Goal: Check status: Check status

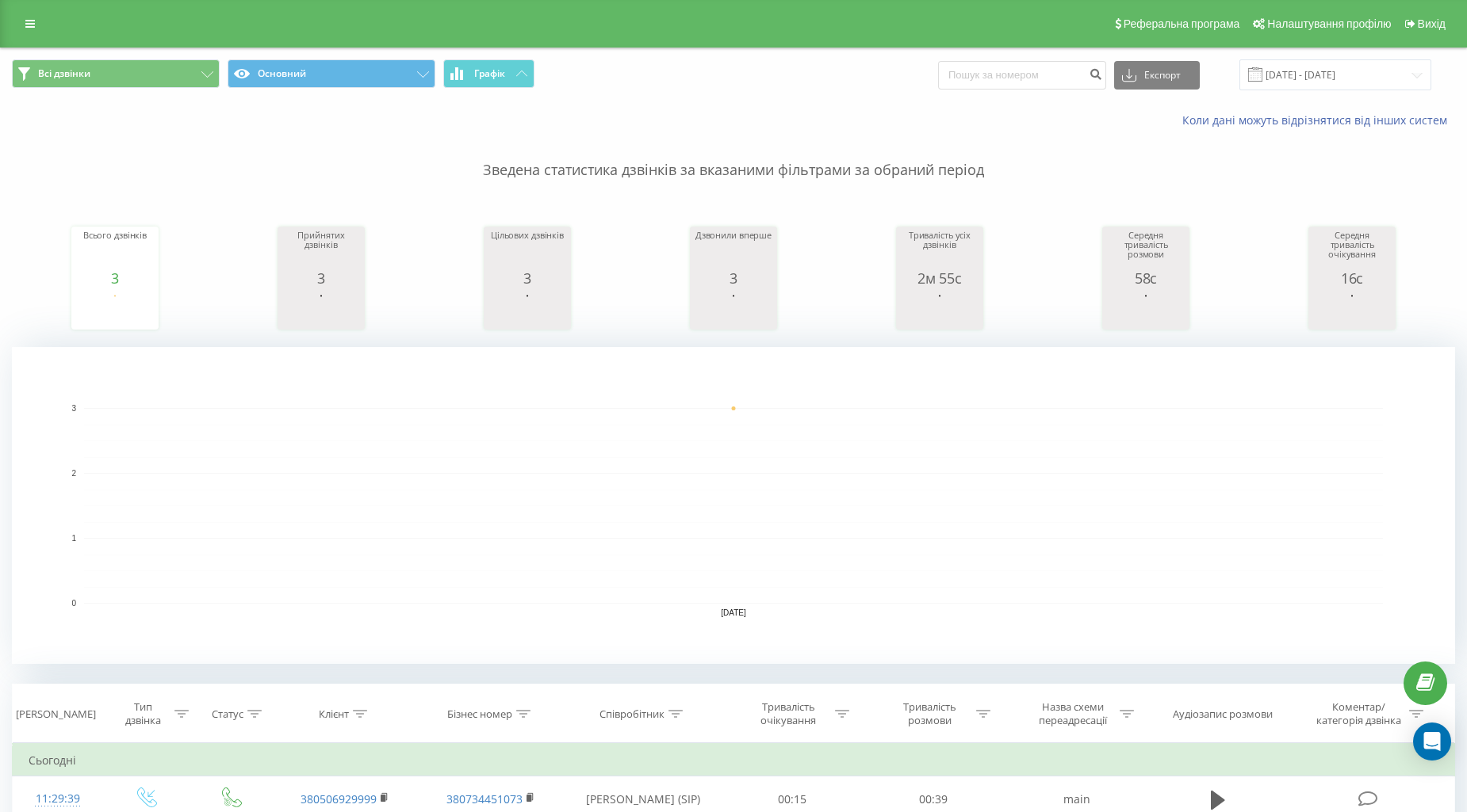
click at [194, 94] on div "Всі дзвінки Основний Графік Експорт .csv .xls .xlsx 20.08.2025 - 20.08.2025" at bounding box center [734, 75] width 1465 height 53
click at [193, 92] on div "Всі дзвінки Основний Графік Експорт .csv .xls .xlsx 20.08.2025 - 20.08.2025" at bounding box center [734, 75] width 1465 height 53
click at [181, 93] on div "Всі дзвінки Основний Графік Експорт .csv .xls .xlsx 20.08.2025 - 20.08.2025" at bounding box center [734, 75] width 1465 height 53
click at [181, 80] on button "Всі дзвінки" at bounding box center [115, 74] width 208 height 28
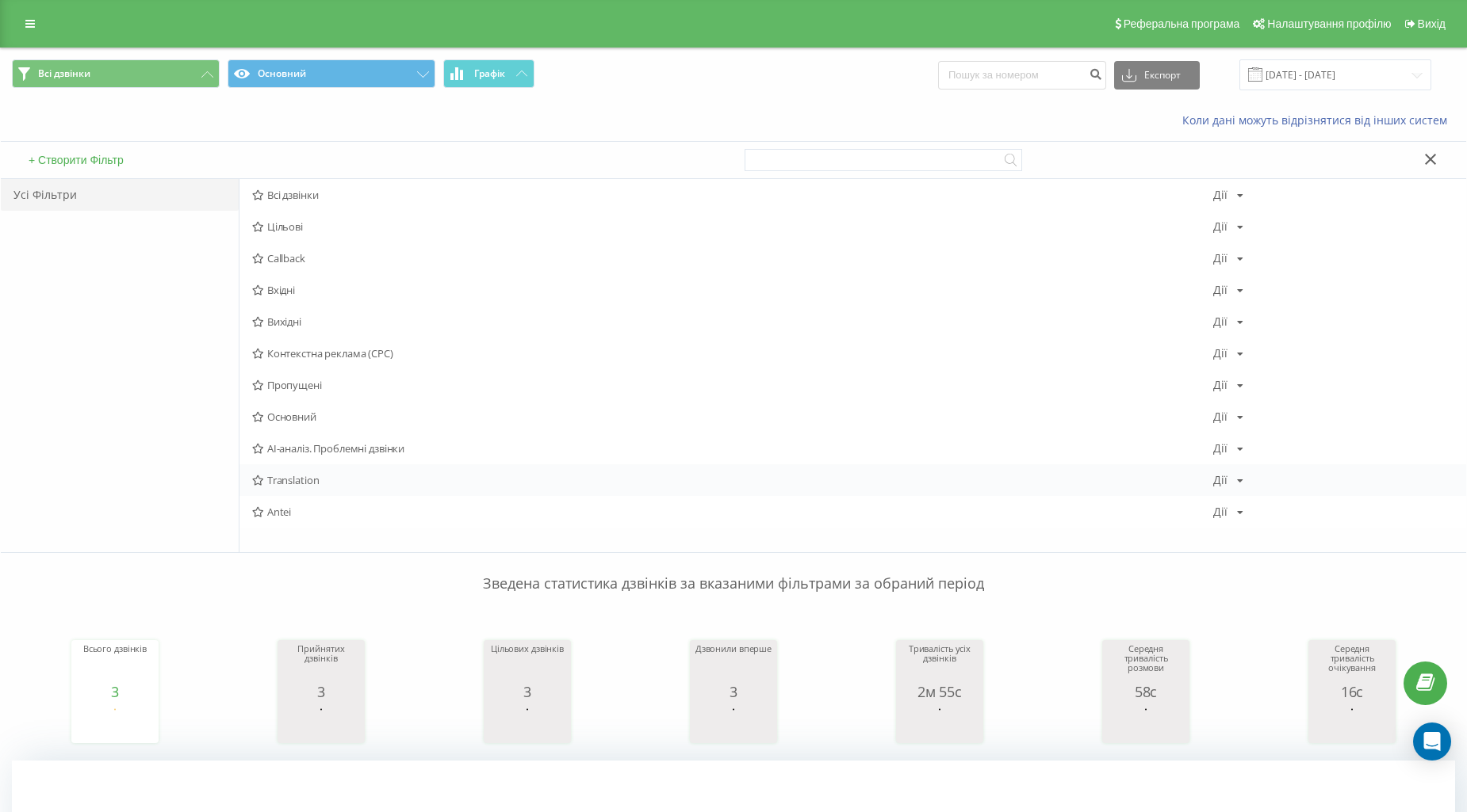
click at [302, 485] on span "Translation" at bounding box center [733, 480] width 961 height 11
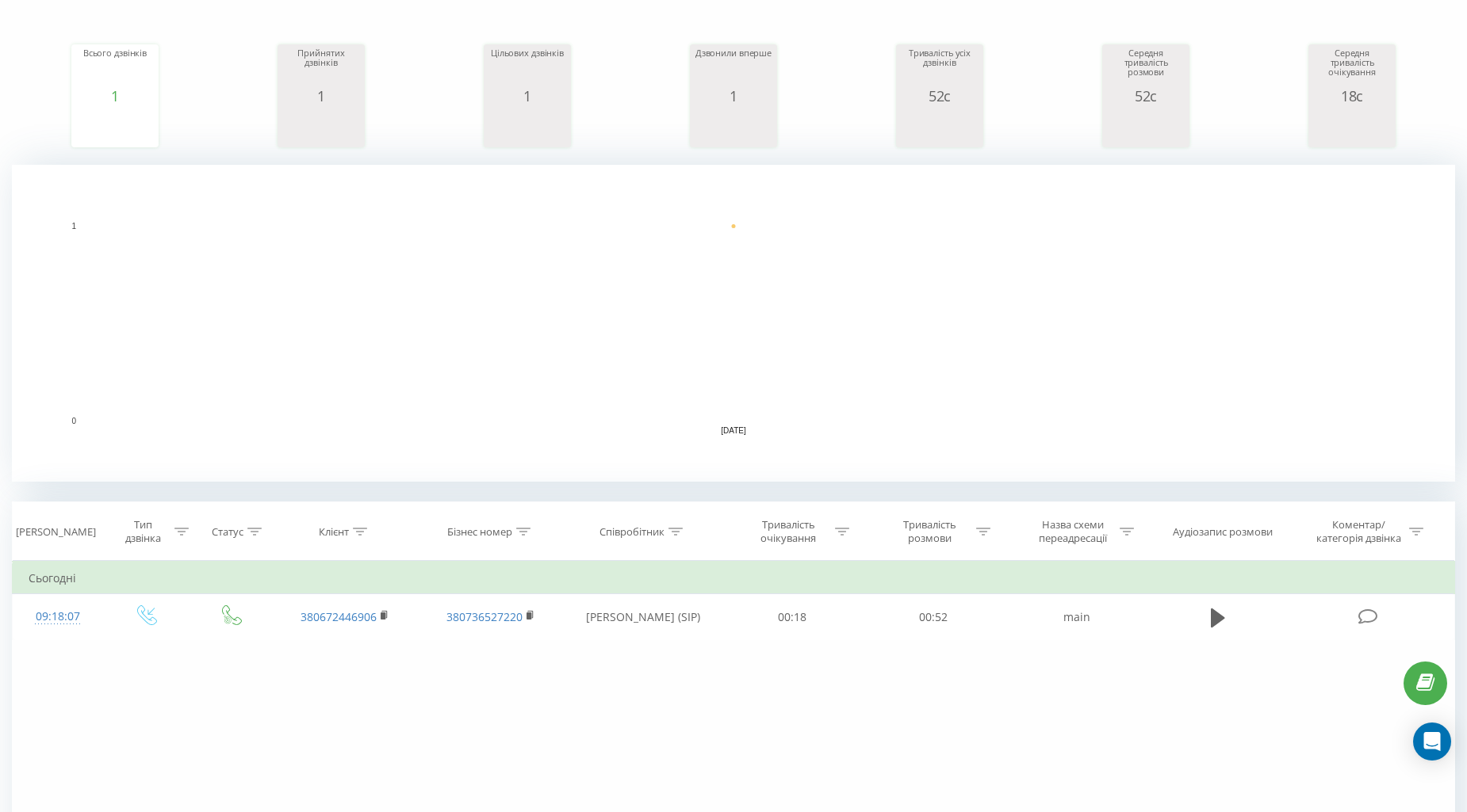
scroll to position [346, 0]
